Goal: Information Seeking & Learning: Learn about a topic

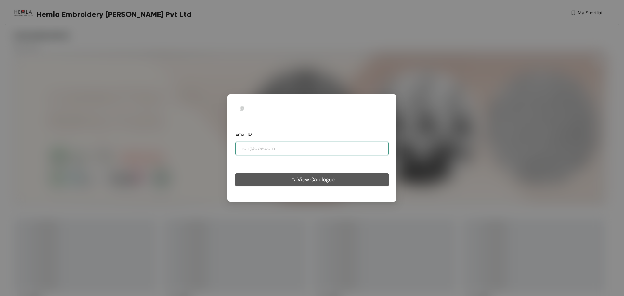
click at [283, 148] on input "email" at bounding box center [311, 148] width 153 height 13
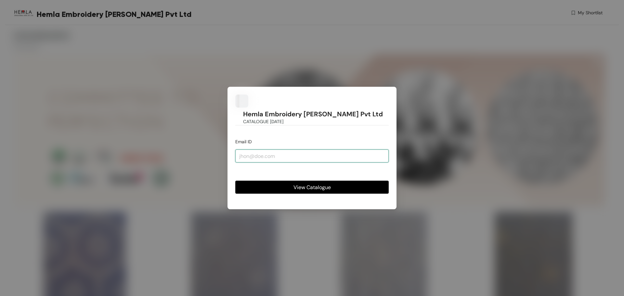
type input "[EMAIL_ADDRESS][PERSON_NAME][DOMAIN_NAME]"
click at [303, 183] on span "View Catalogue" at bounding box center [312, 187] width 37 height 8
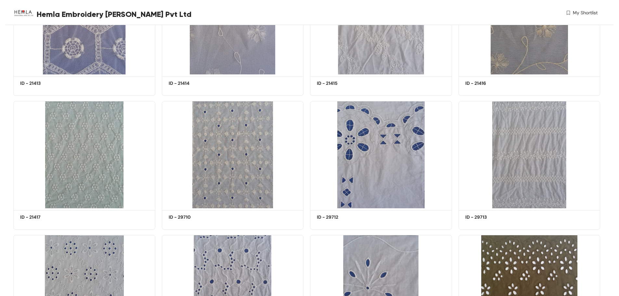
scroll to position [130, 0]
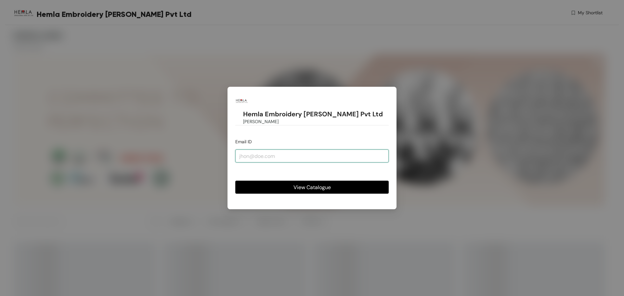
click at [282, 151] on input "email" at bounding box center [311, 156] width 153 height 13
type input "[EMAIL_ADDRESS][PERSON_NAME][DOMAIN_NAME]"
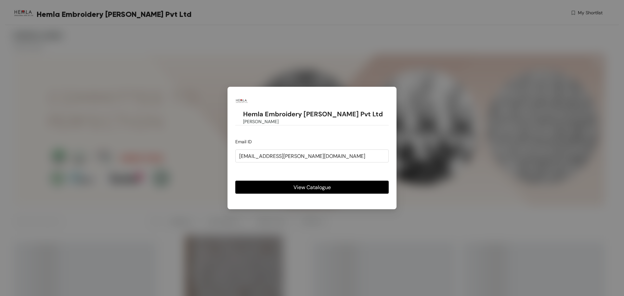
click at [304, 183] on span "View Catalogue" at bounding box center [312, 187] width 37 height 8
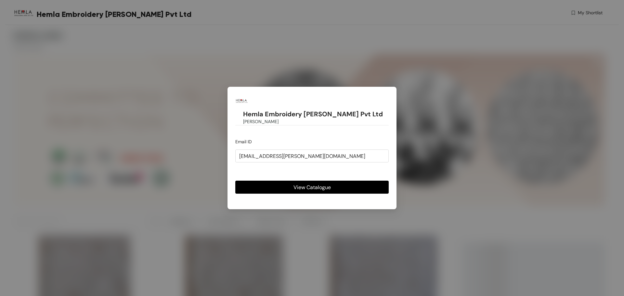
click at [304, 179] on body "Hemla Embroidery [PERSON_NAME] Pvt Ltd My Shortlist [PERSON_NAME] 4919 Products…" at bounding box center [312, 148] width 624 height 296
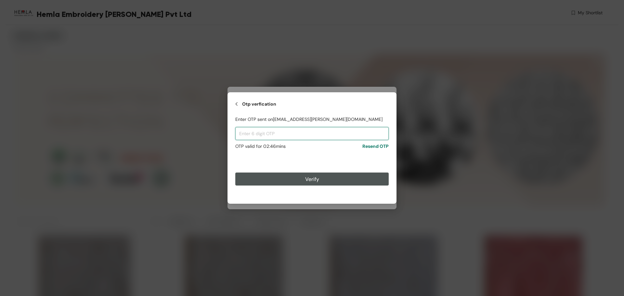
click at [259, 132] on input "text" at bounding box center [311, 133] width 153 height 13
paste input "132631"
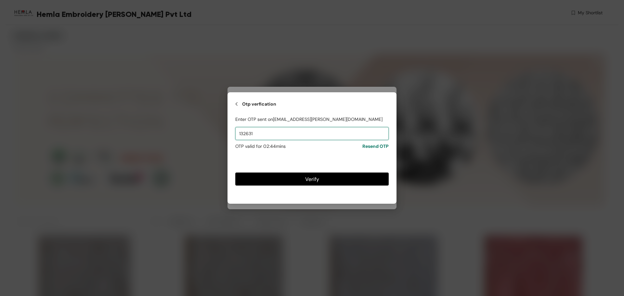
type input "132631"
click at [310, 179] on span "Verify" at bounding box center [312, 179] width 14 height 8
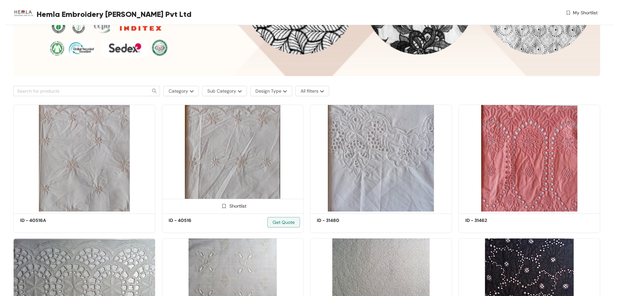
scroll to position [130, 0]
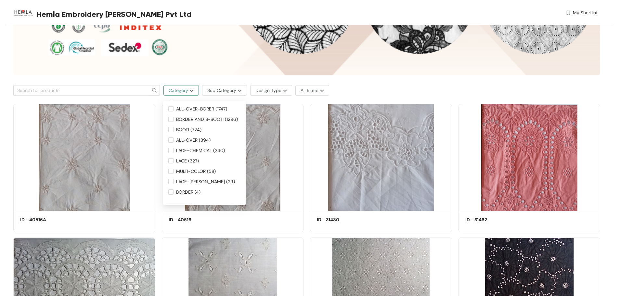
click at [192, 90] on img "button" at bounding box center [191, 90] width 6 height 3
click at [181, 160] on span "LACE (327)" at bounding box center [188, 160] width 28 height 7
click at [174, 160] on input "LACE (327)" at bounding box center [170, 160] width 5 height 5
checkbox input "true"
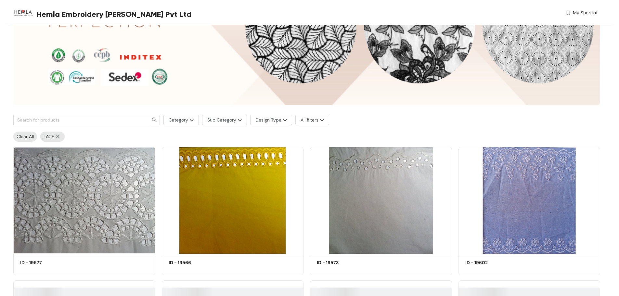
scroll to position [65, 0]
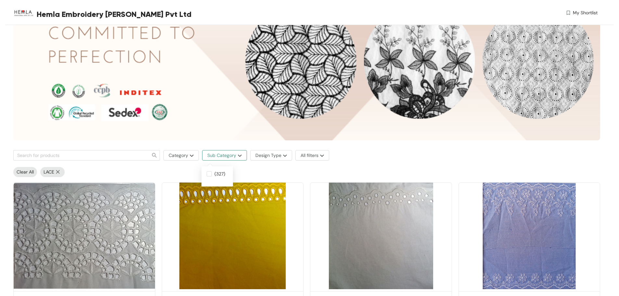
click at [241, 156] on img "button" at bounding box center [239, 155] width 6 height 3
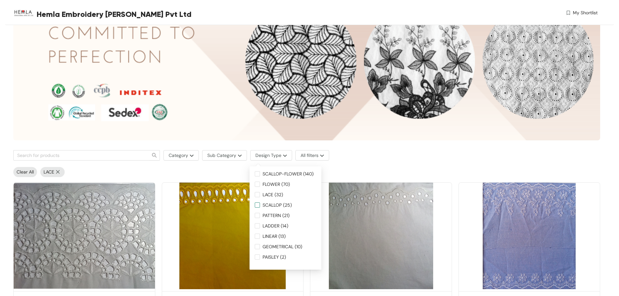
click at [271, 205] on span "SCALLOP (25)" at bounding box center [277, 205] width 34 height 7
click at [260, 205] on input "SCALLOP (25)" at bounding box center [257, 205] width 5 height 5
checkbox input "true"
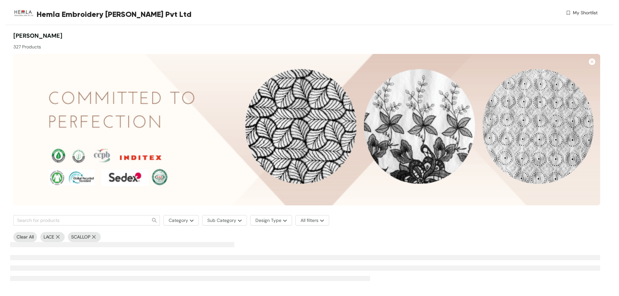
scroll to position [0, 0]
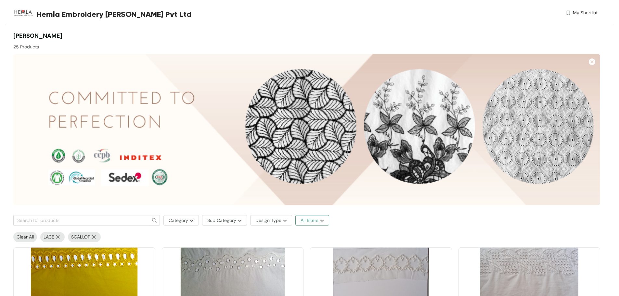
click at [322, 217] on button "All filters" at bounding box center [313, 220] width 34 height 10
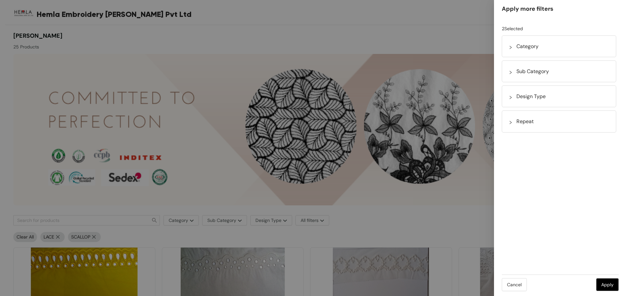
click at [324, 222] on div at bounding box center [312, 148] width 624 height 296
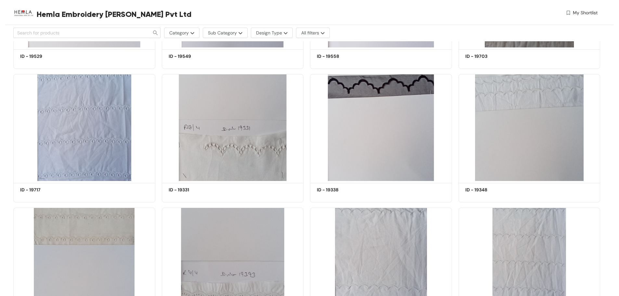
scroll to position [539, 0]
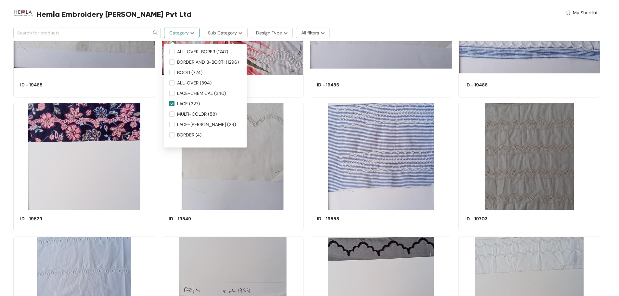
click at [191, 32] on img "button" at bounding box center [192, 33] width 6 height 3
click at [195, 122] on span "LACE-[PERSON_NAME] (29)" at bounding box center [207, 124] width 64 height 7
click at [175, 122] on input "LACE-[PERSON_NAME] (29)" at bounding box center [171, 124] width 5 height 5
checkbox input "true"
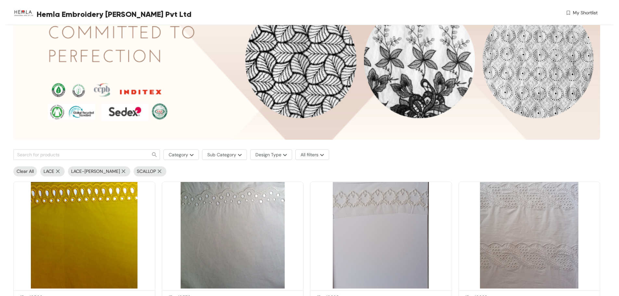
scroll to position [0, 0]
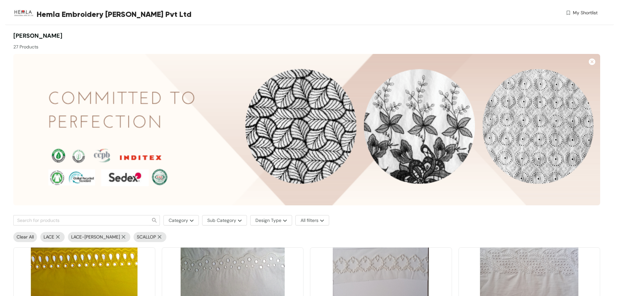
click at [115, 213] on div "Category Sub Category Design Type All filters" at bounding box center [306, 220] width 587 height 17
click at [115, 219] on input "text" at bounding box center [79, 220] width 124 height 7
click at [156, 237] on img at bounding box center [159, 237] width 7 height 4
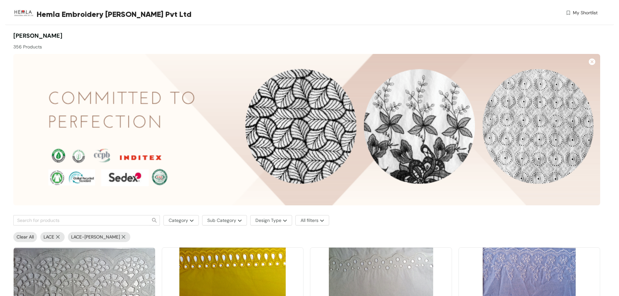
click at [120, 239] on img at bounding box center [123, 237] width 7 height 4
click at [58, 239] on div "LACE" at bounding box center [52, 237] width 24 height 10
click at [25, 238] on span "Clear All" at bounding box center [25, 237] width 17 height 7
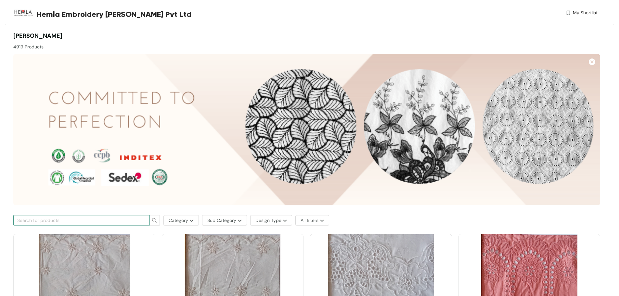
click at [122, 218] on input "text" at bounding box center [79, 220] width 124 height 7
type input "mesh lace"
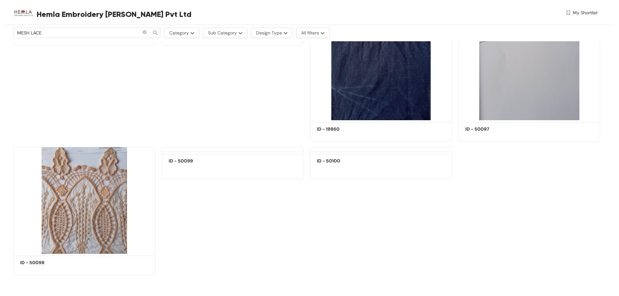
scroll to position [23366, 0]
